Goal: Navigation & Orientation: Find specific page/section

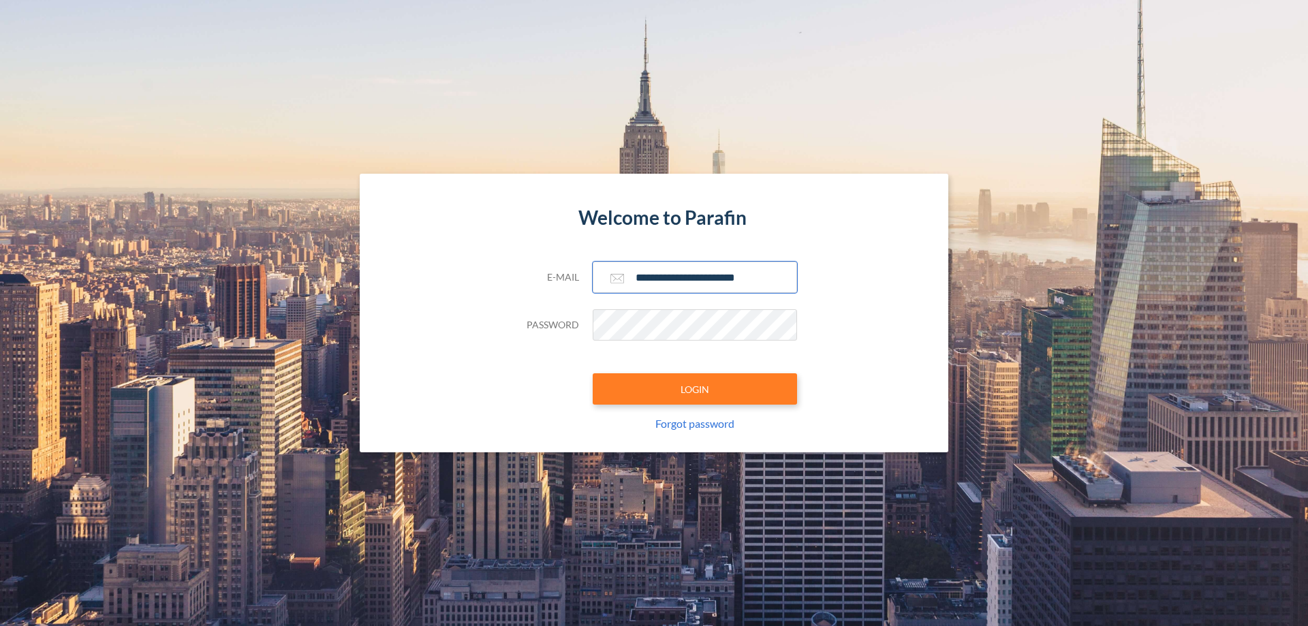
type input "**********"
click at [695, 389] on button "LOGIN" at bounding box center [695, 388] width 204 height 31
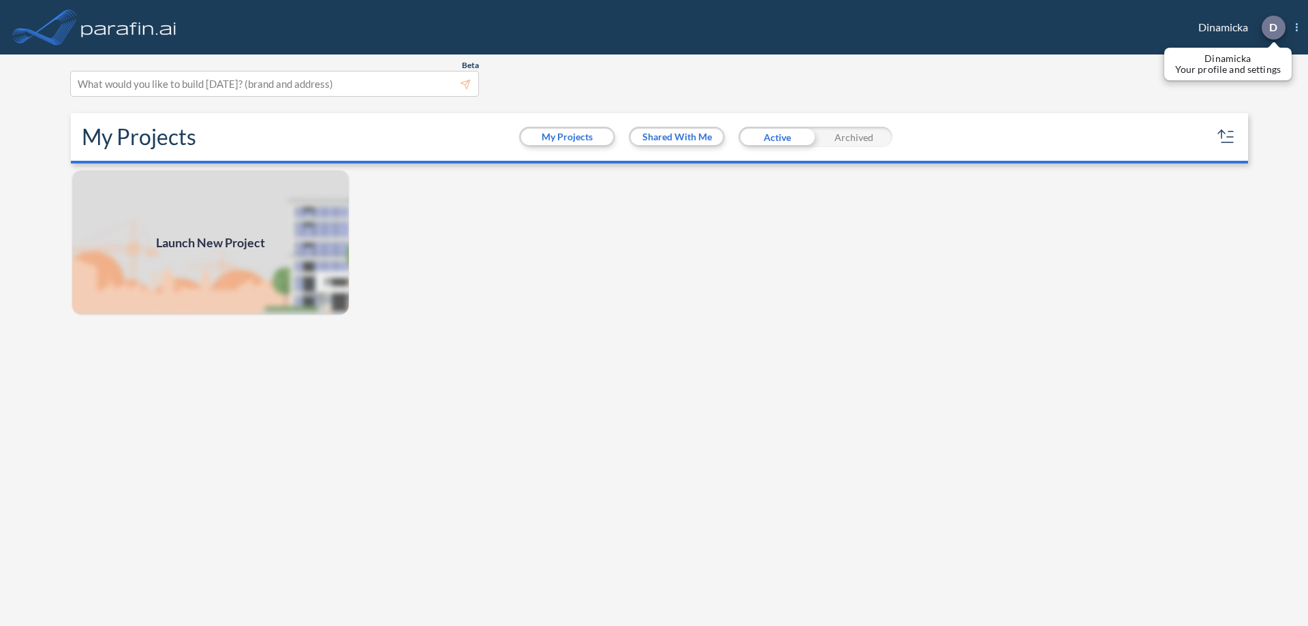
click at [1273, 27] on p "D" at bounding box center [1274, 27] width 8 height 12
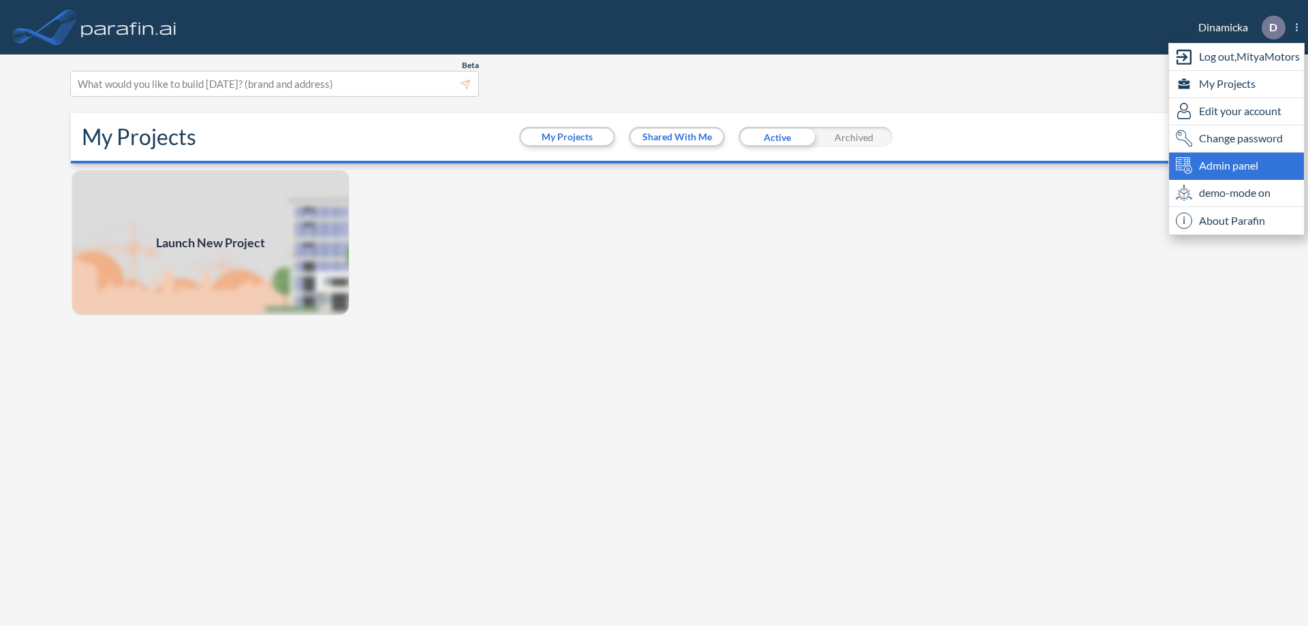
click at [1237, 166] on span "Admin panel" at bounding box center [1228, 165] width 59 height 16
